Goal: Find specific page/section: Find specific page/section

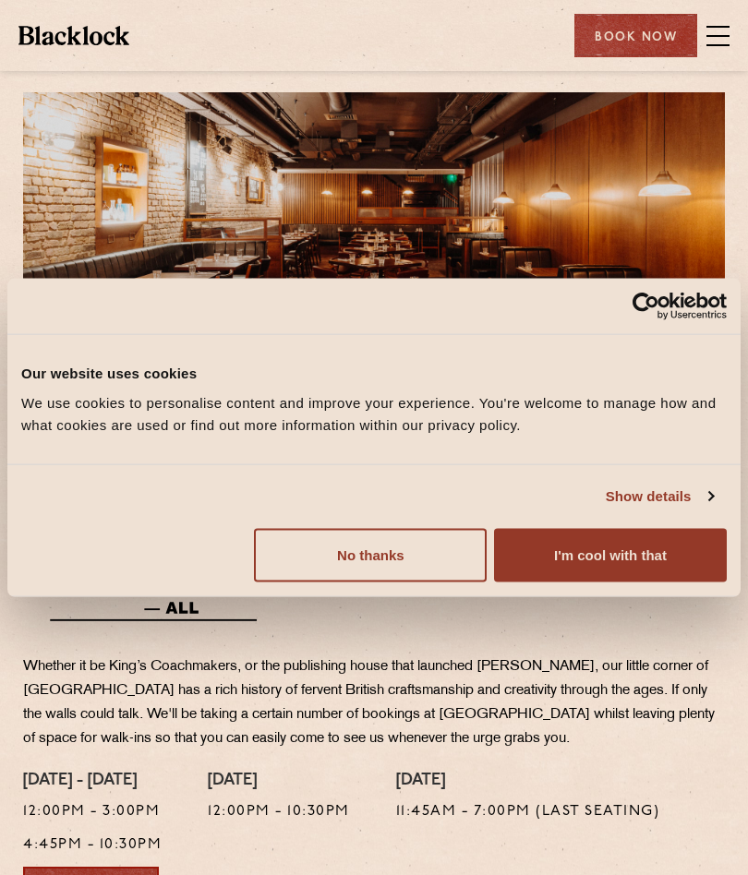
click at [412, 546] on button "No thanks" at bounding box center [370, 555] width 233 height 54
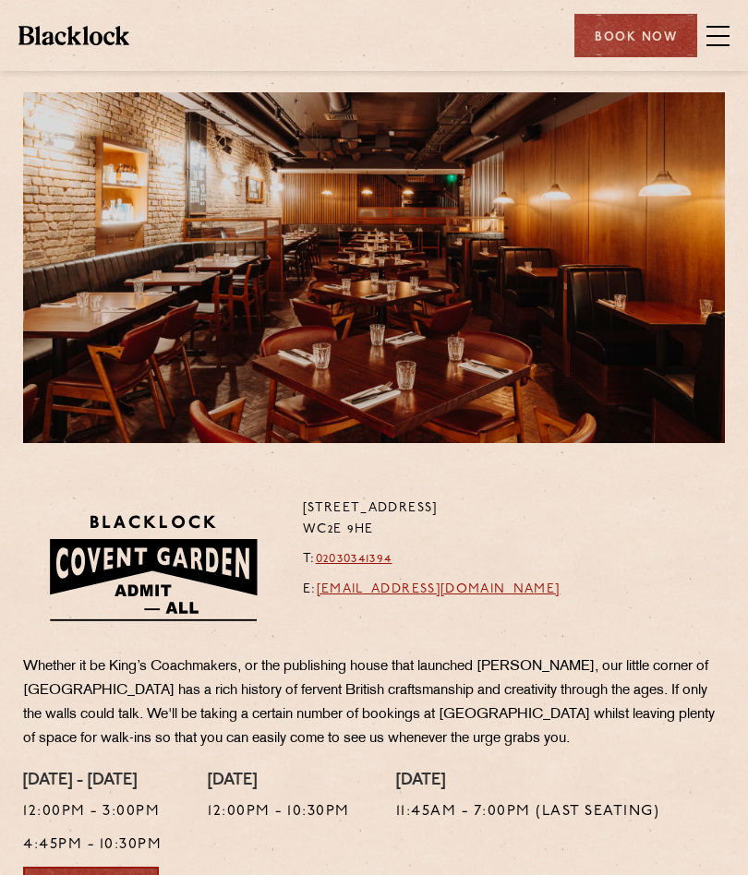
click at [720, 30] on span at bounding box center [717, 36] width 23 height 28
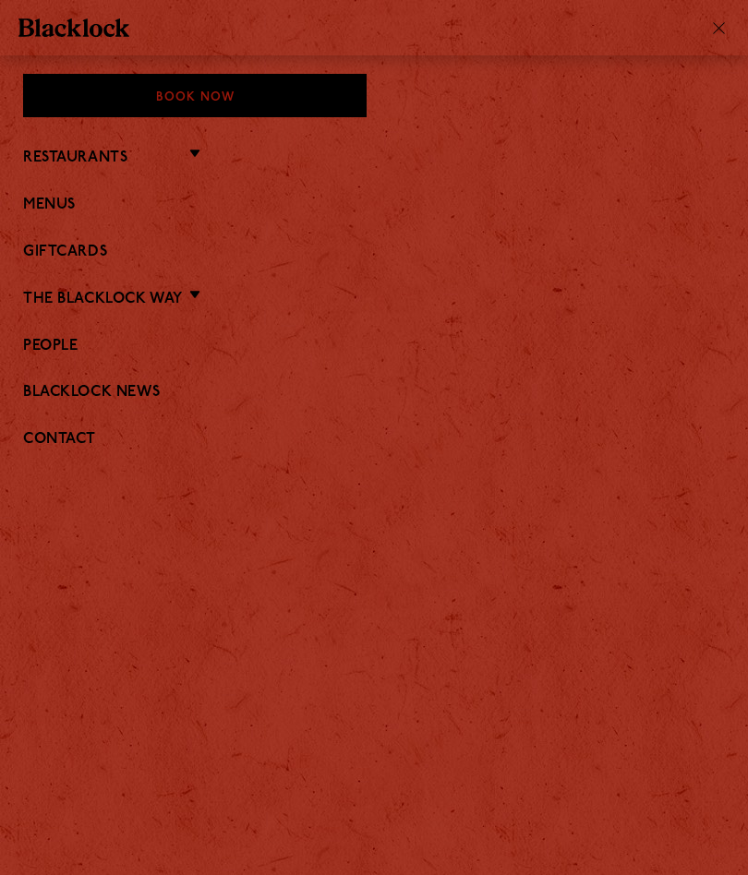
click at [75, 205] on link "Menus" at bounding box center [374, 206] width 702 height 18
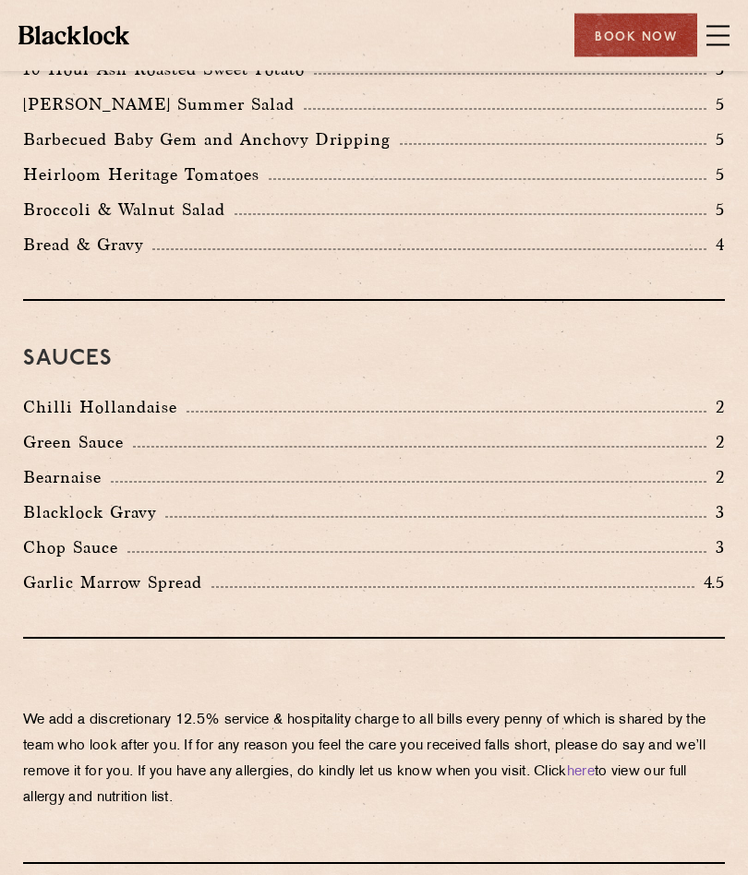
scroll to position [3196, 0]
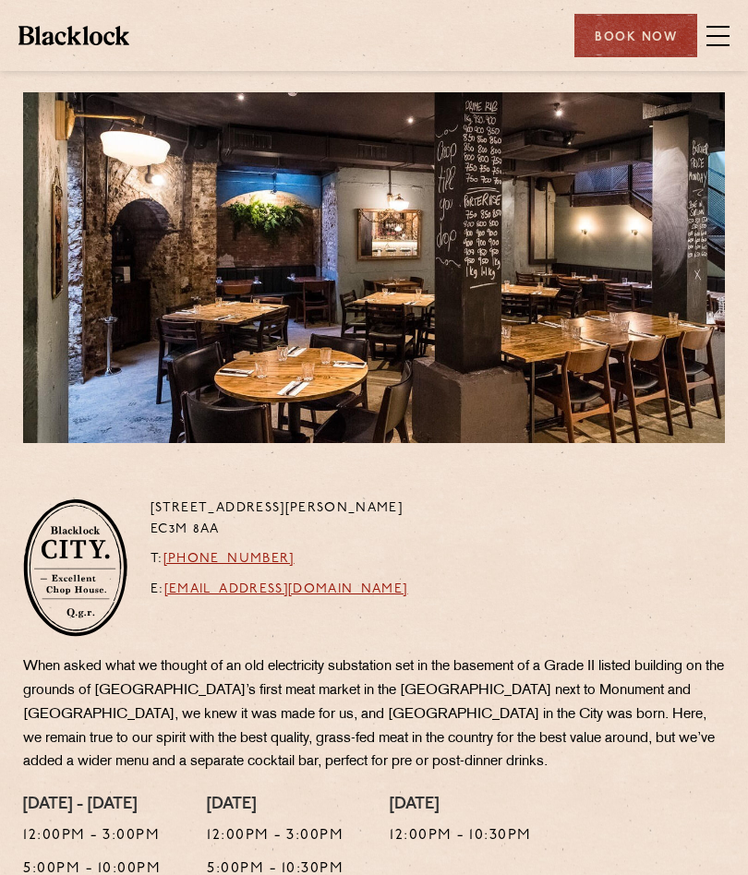
click at [721, 41] on span at bounding box center [717, 36] width 23 height 28
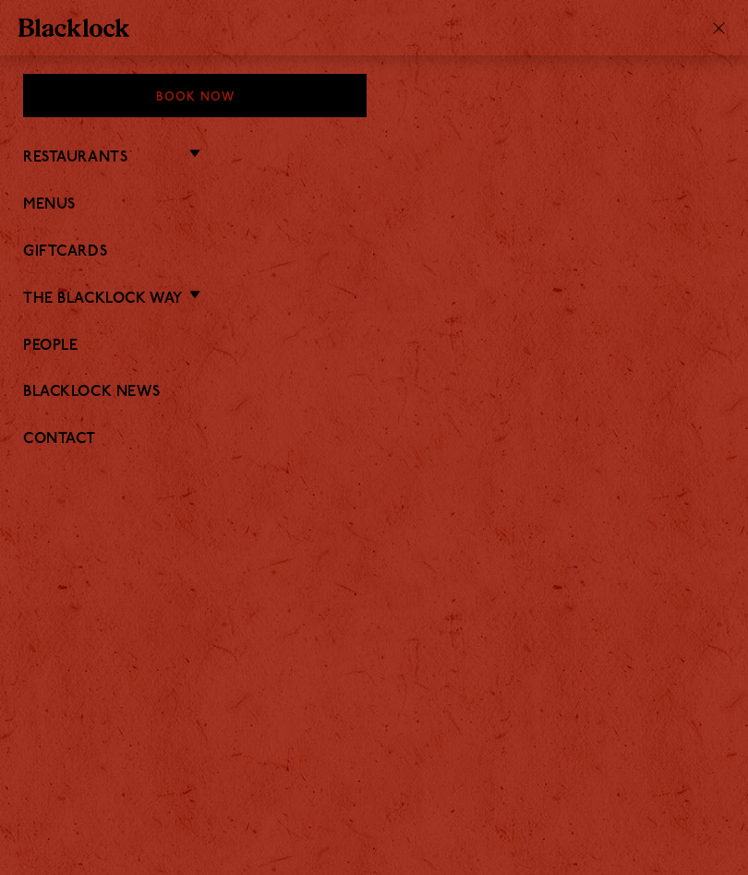
click at [74, 210] on link "Menus" at bounding box center [374, 206] width 702 height 18
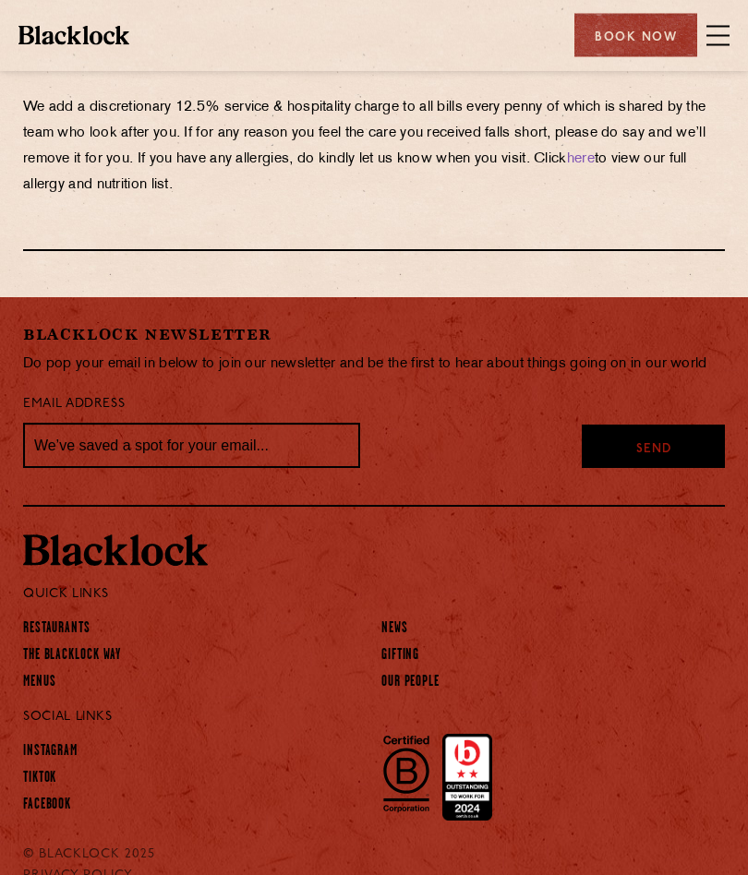
scroll to position [4019, 0]
